Goal: Task Accomplishment & Management: Manage account settings

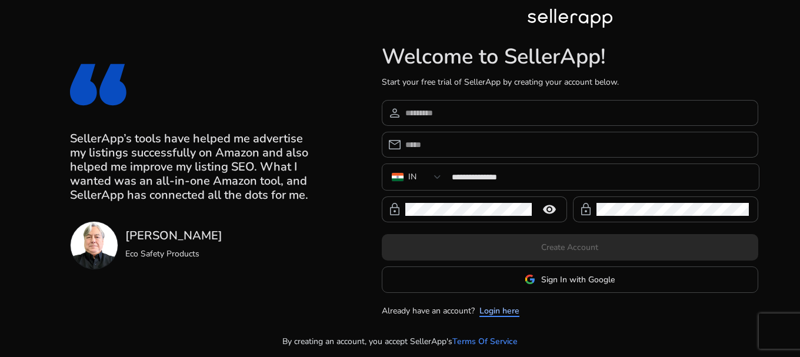
click at [515, 308] on link "Login here" at bounding box center [499, 311] width 40 height 12
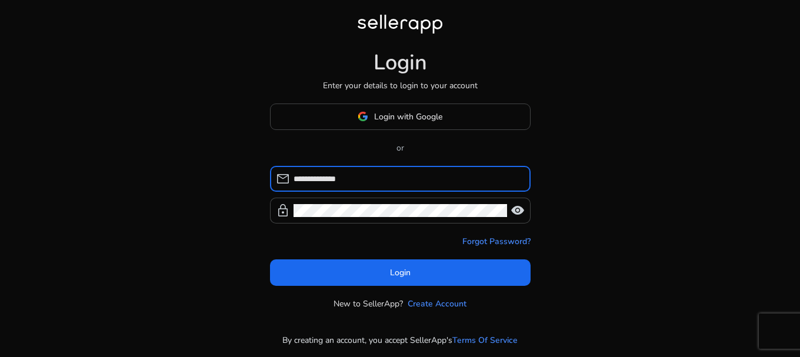
click at [429, 181] on input "**********" at bounding box center [408, 178] width 228 height 13
type input "*"
type input "**********"
click at [434, 256] on form "**********" at bounding box center [400, 226] width 261 height 120
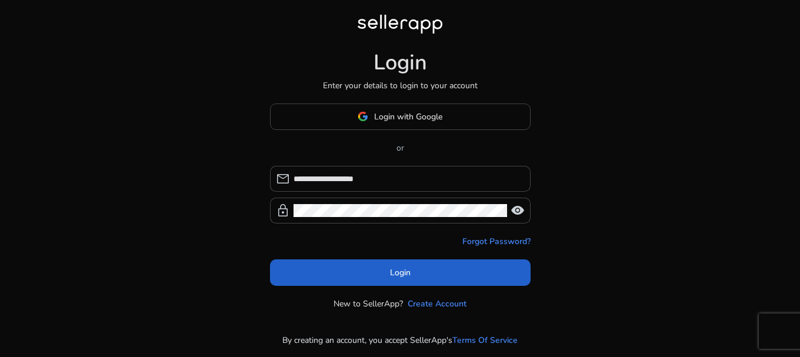
click at [438, 271] on span at bounding box center [400, 272] width 261 height 28
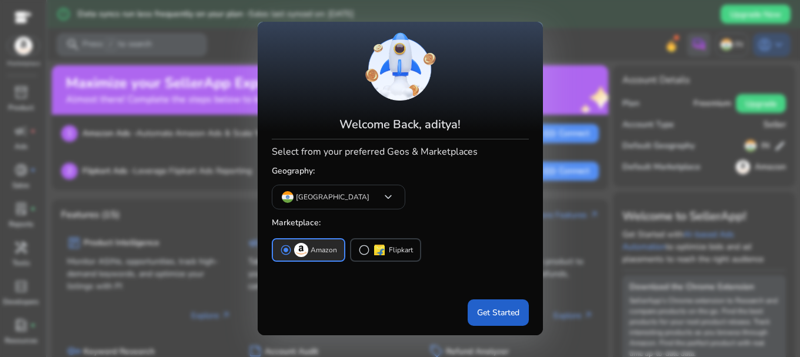
click at [506, 308] on span "Get Started" at bounding box center [498, 312] width 42 height 12
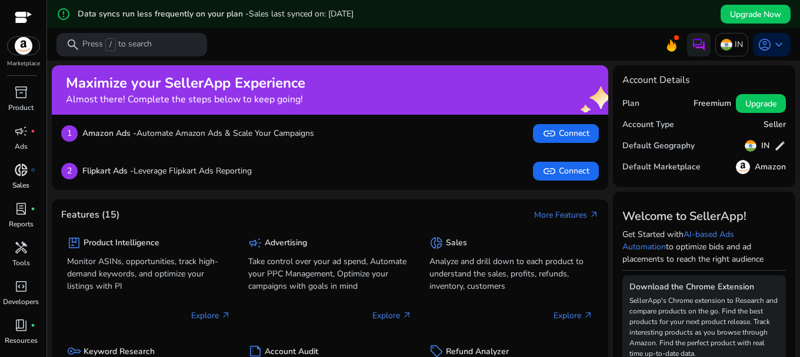
click at [38, 172] on link "donut_small fiber_manual_record Sales" at bounding box center [21, 180] width 42 height 39
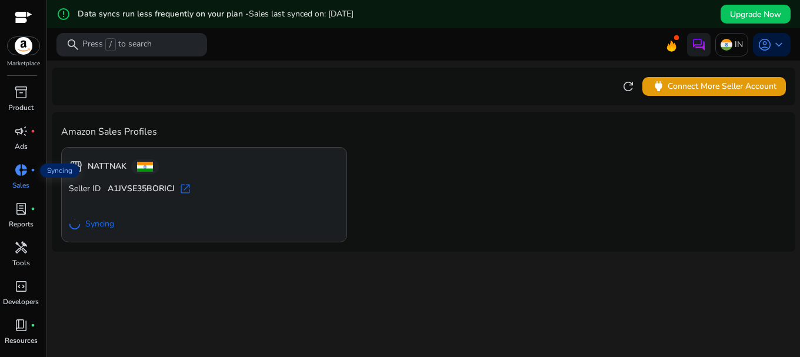
click at [28, 176] on span "donut_small" at bounding box center [21, 170] width 14 height 14
click at [95, 226] on span "Syncing" at bounding box center [99, 224] width 29 height 12
click at [71, 165] on span "storefront" at bounding box center [76, 166] width 14 height 14
click at [73, 141] on div "Amazon Sales Profiles storefront NATTNAK Seller ID A1JVSE35BORICJ open_in_new S…" at bounding box center [423, 181] width 743 height 139
click at [149, 167] on span at bounding box center [145, 167] width 16 height 10
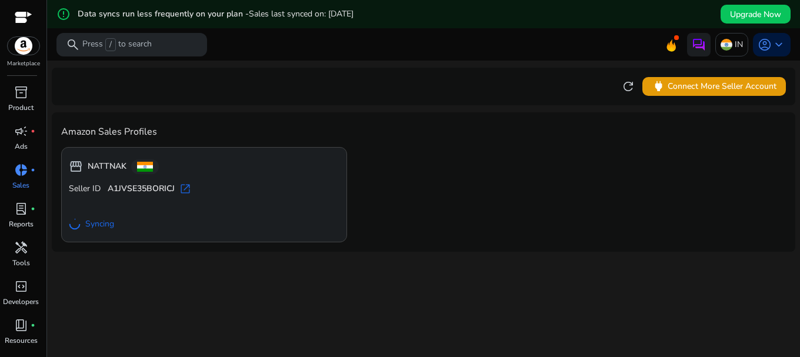
click at [188, 187] on span "open_in_new" at bounding box center [185, 189] width 12 height 12
click at [613, 86] on div "refresh power Connect More Seller Account" at bounding box center [423, 87] width 743 height 38
click at [92, 44] on p "Press / to search" at bounding box center [116, 44] width 69 height 13
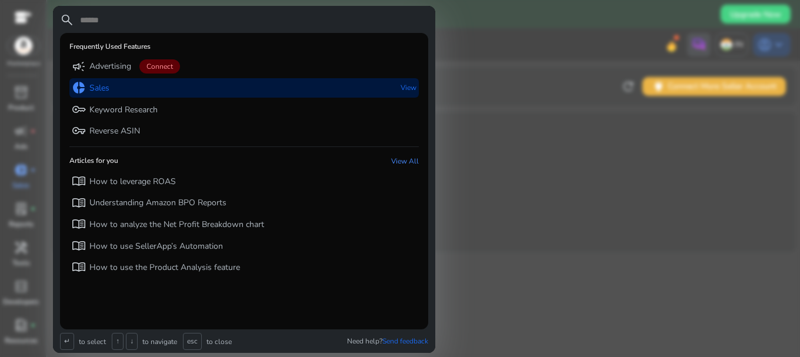
click at [102, 91] on p "Sales" at bounding box center [99, 88] width 20 height 12
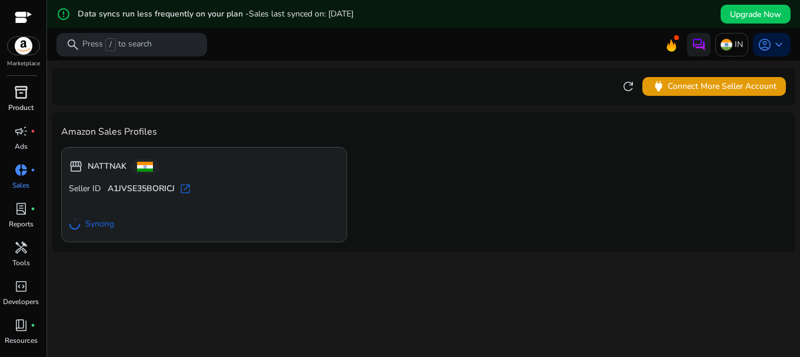
click at [12, 108] on p "Product" at bounding box center [20, 107] width 25 height 11
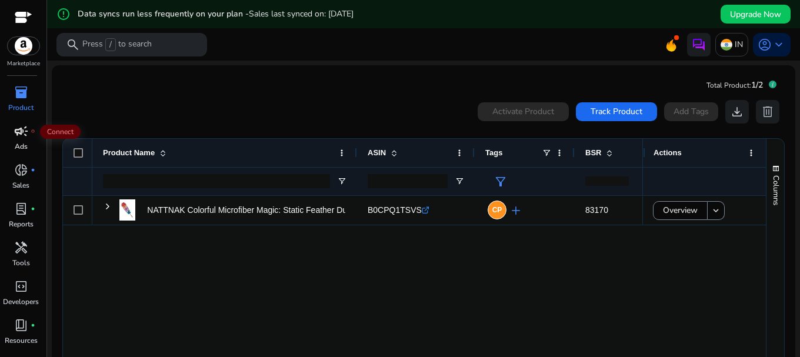
click at [16, 140] on div "campaign fiber_manual_record" at bounding box center [21, 131] width 33 height 19
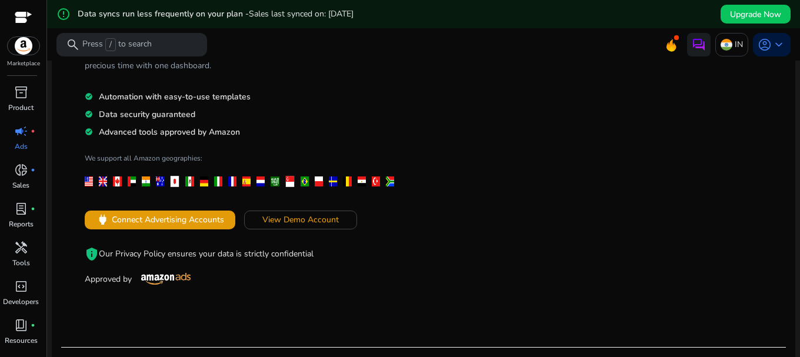
scroll to position [118, 0]
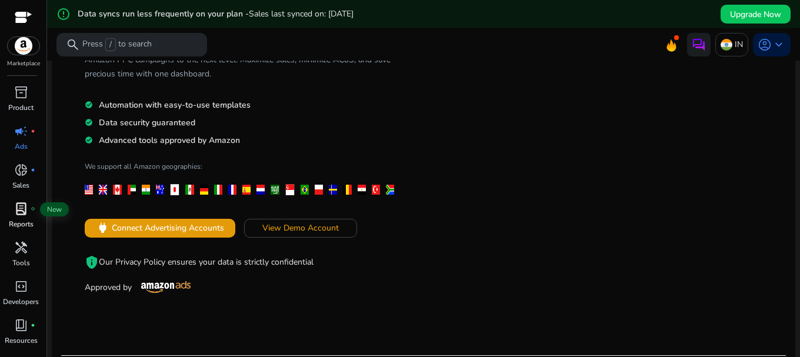
click at [26, 214] on span "lab_profile" at bounding box center [21, 209] width 14 height 14
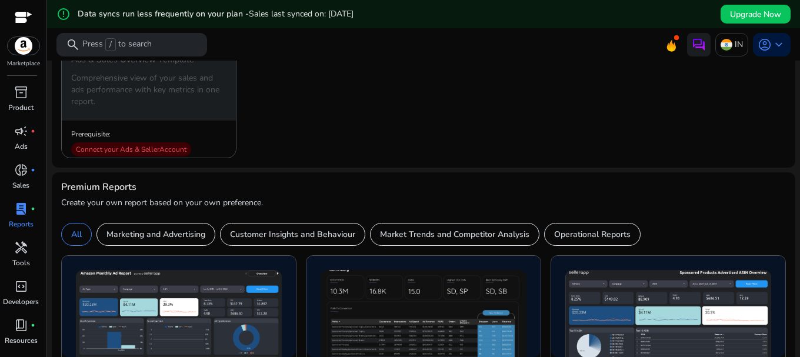
scroll to position [294, 0]
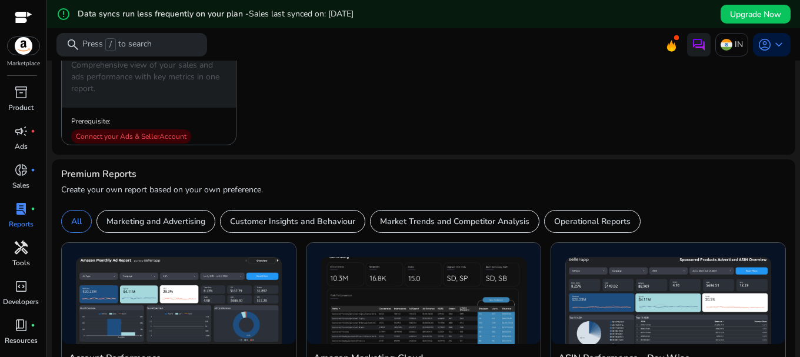
click at [15, 265] on p "Tools" at bounding box center [21, 263] width 18 height 11
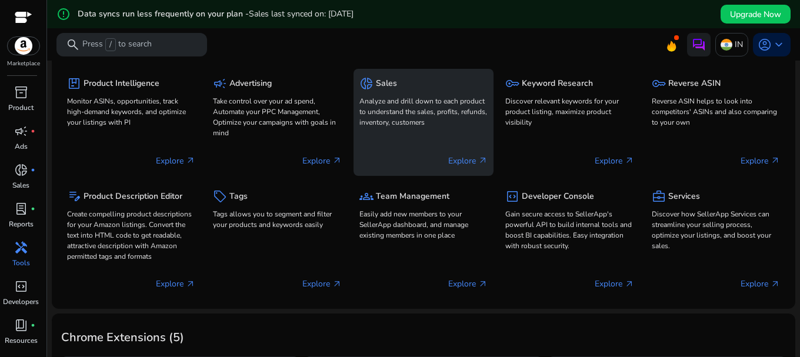
scroll to position [118, 0]
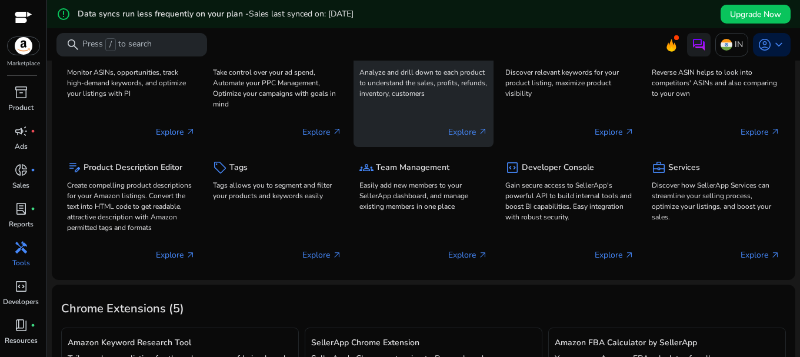
click at [434, 126] on div "Explore arrow_outward" at bounding box center [423, 126] width 128 height 29
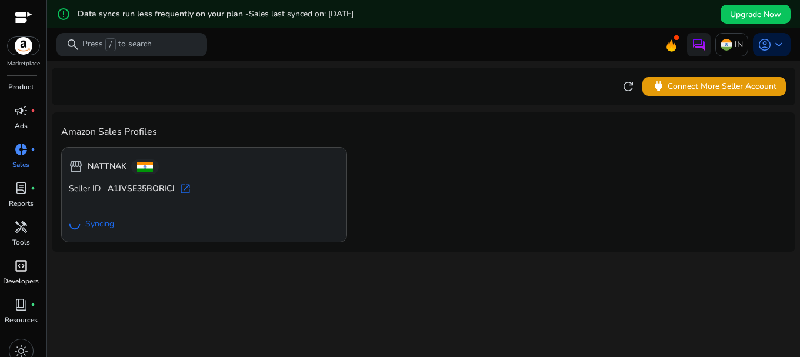
scroll to position [32, 0]
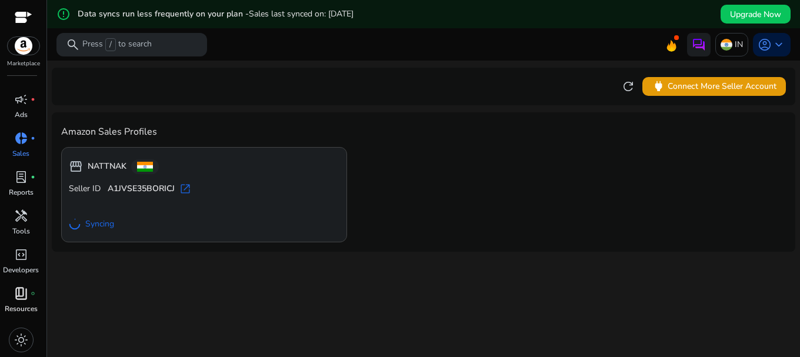
click at [20, 308] on p "Resources" at bounding box center [21, 309] width 33 height 11
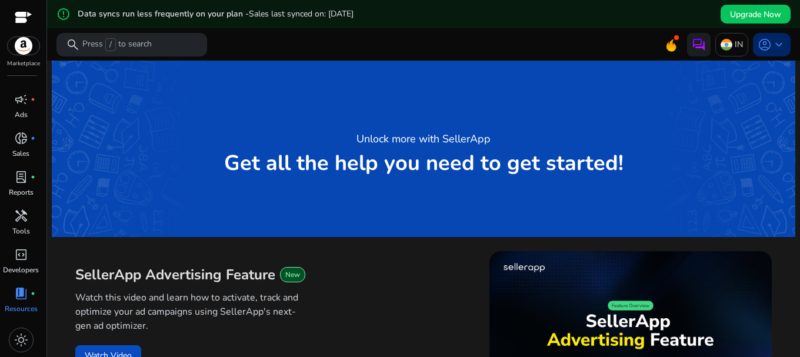
click at [758, 45] on span "account_circle" at bounding box center [765, 45] width 14 height 14
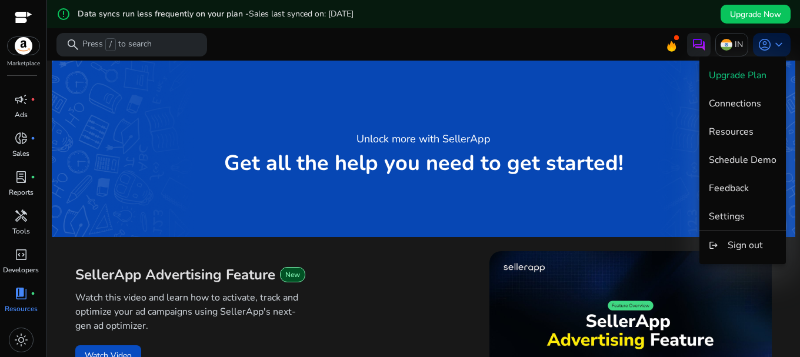
click at [759, 44] on div at bounding box center [400, 178] width 800 height 357
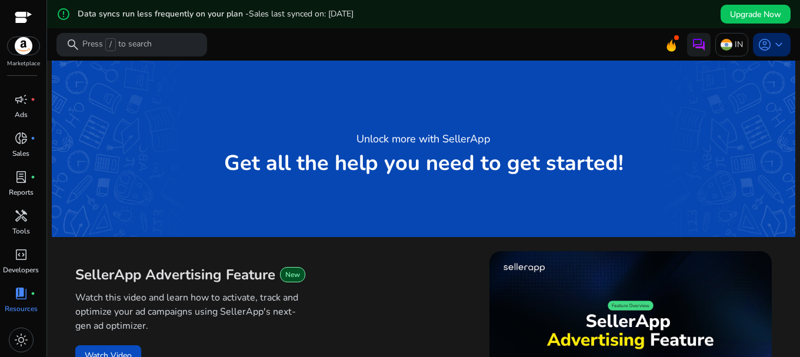
click at [766, 41] on span "account_circle" at bounding box center [765, 45] width 14 height 14
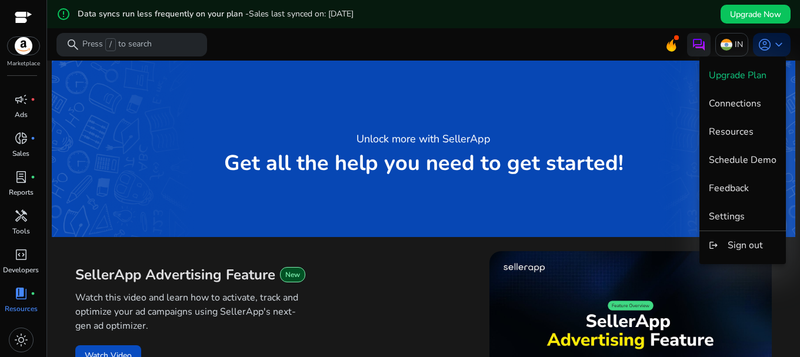
click at [29, 49] on div at bounding box center [400, 178] width 800 height 357
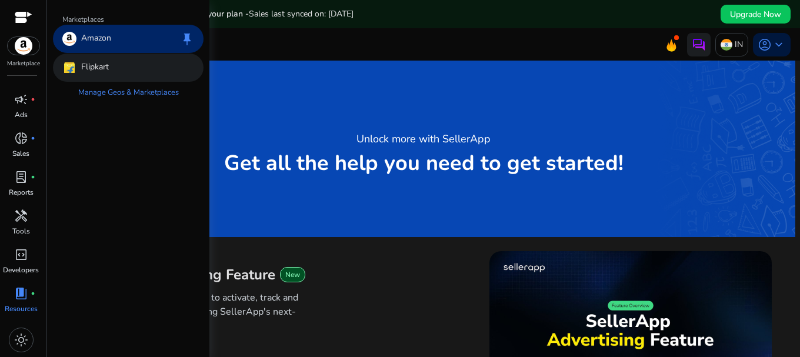
click at [98, 74] on p "Flipkart" at bounding box center [95, 68] width 28 height 14
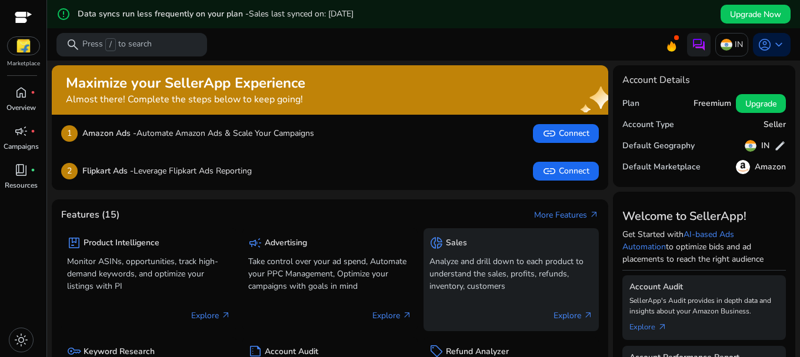
click at [498, 272] on p "Analyze and drill down to each product to understand the sales, profits, refund…" at bounding box center [511, 273] width 164 height 37
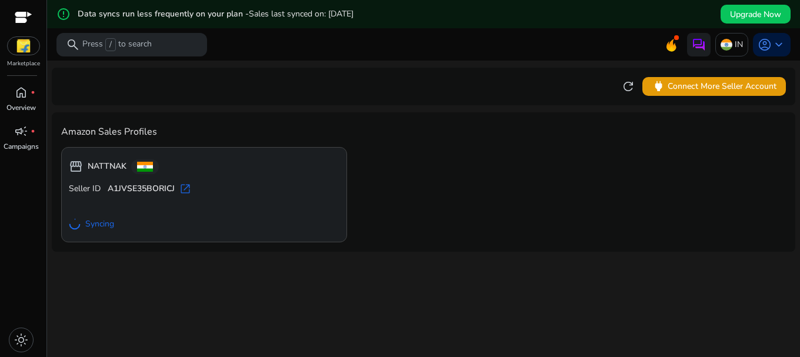
click at [24, 52] on img at bounding box center [24, 46] width 32 height 18
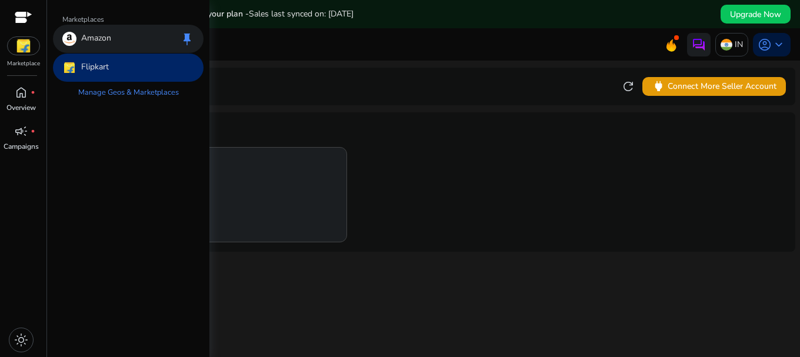
click at [102, 43] on p "Amazon" at bounding box center [96, 39] width 30 height 14
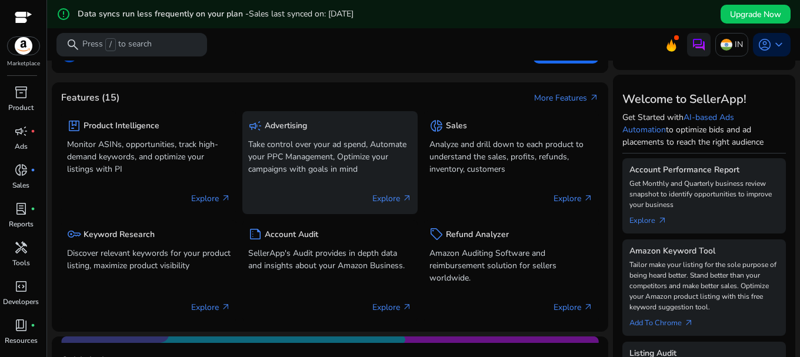
scroll to position [118, 0]
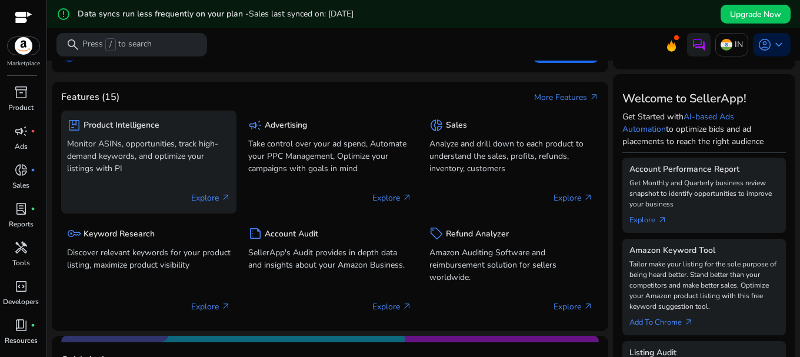
click at [115, 148] on p "Monitor ASINs, opportunities, track high-demand keywords, and optimize your lis…" at bounding box center [149, 156] width 164 height 37
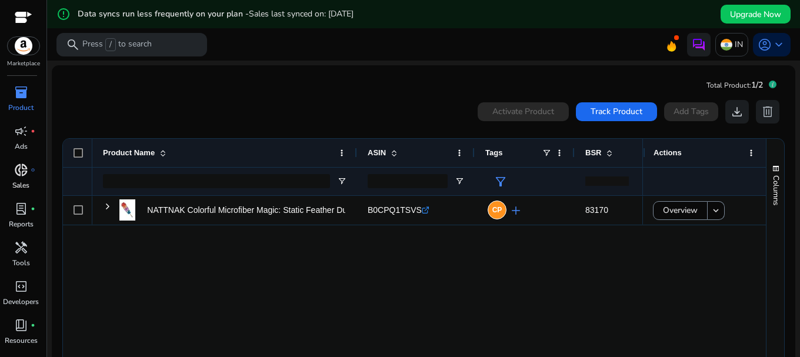
click at [27, 177] on span "donut_small" at bounding box center [21, 170] width 14 height 14
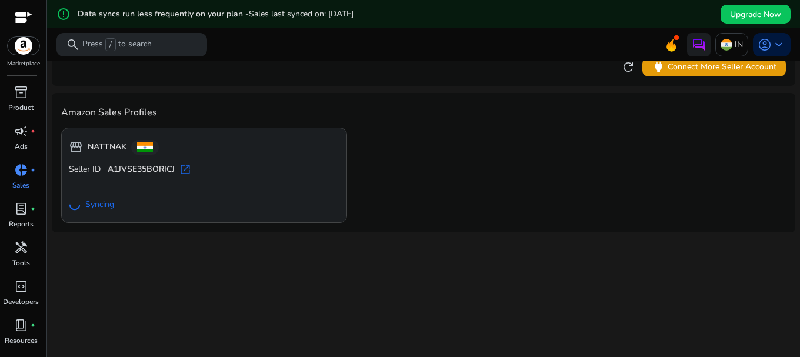
scroll to position [28, 0]
